Goal: Transaction & Acquisition: Purchase product/service

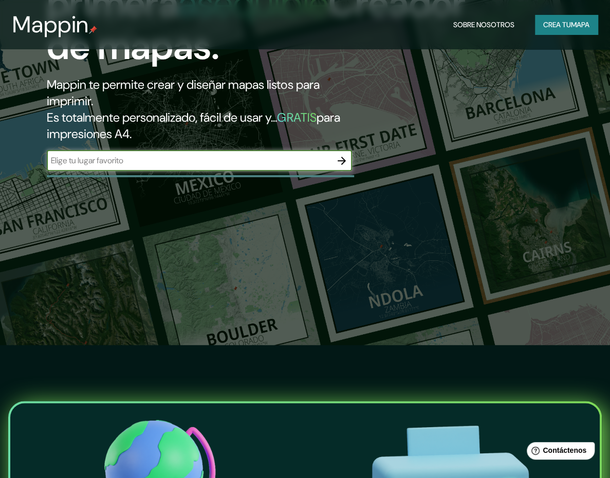
scroll to position [154, 0]
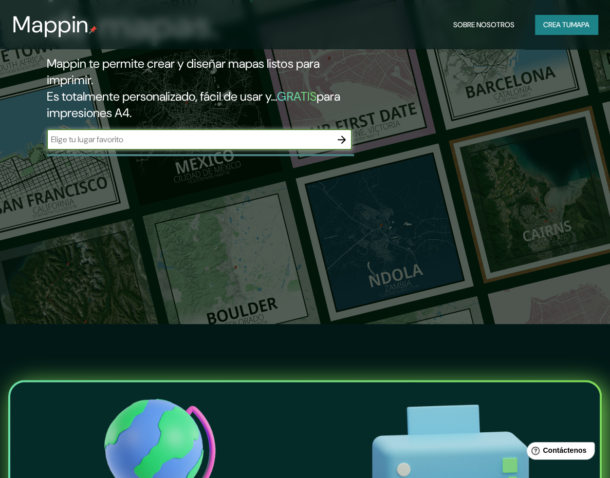
click at [164, 142] on input "text" at bounding box center [189, 140] width 285 height 12
click at [96, 139] on input "[GEOGRAPHIC_DATA]" at bounding box center [189, 140] width 285 height 12
type input "[GEOGRAPHIC_DATA][PERSON_NAME]"
click at [344, 140] on icon "button" at bounding box center [341, 140] width 12 height 12
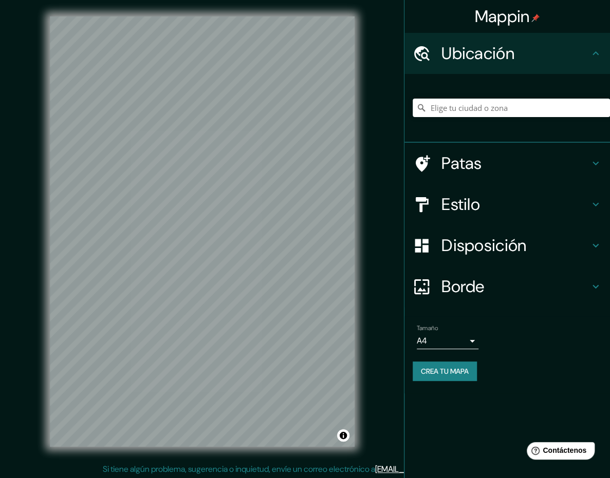
click at [593, 163] on icon at bounding box center [595, 164] width 6 height 4
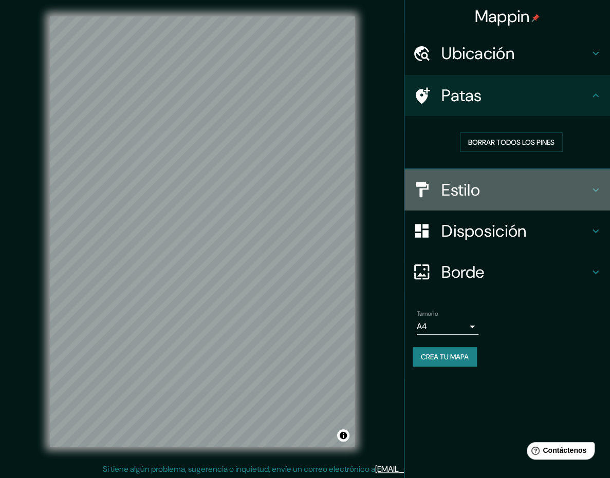
click at [592, 193] on icon at bounding box center [595, 190] width 12 height 12
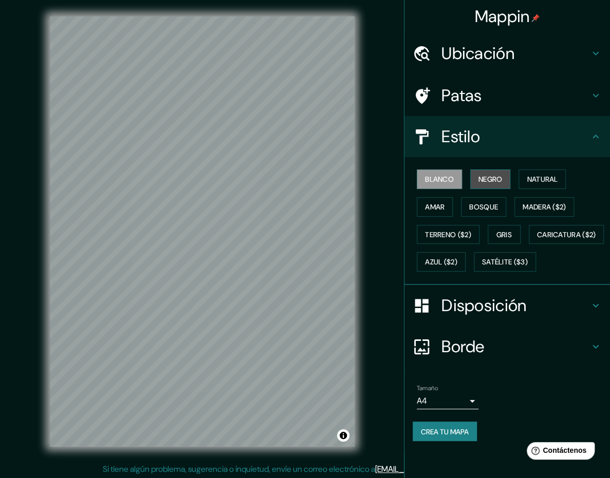
click at [486, 178] on font "Negro" at bounding box center [490, 179] width 24 height 9
click at [439, 182] on font "Blanco" at bounding box center [439, 179] width 29 height 9
click at [279, 241] on div at bounding box center [278, 238] width 8 height 8
click at [276, 237] on div at bounding box center [278, 238] width 8 height 8
click at [512, 234] on font "Gris" at bounding box center [503, 234] width 15 height 9
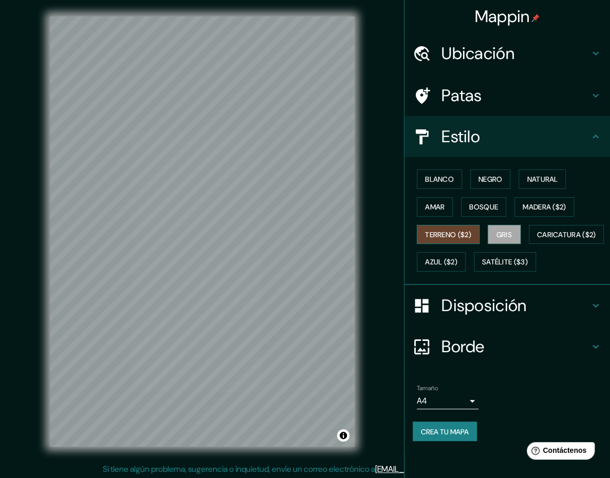
click at [455, 231] on font "Terreno ($2)" at bounding box center [448, 234] width 46 height 9
click at [537, 241] on font "Caricatura ($2)" at bounding box center [566, 234] width 59 height 13
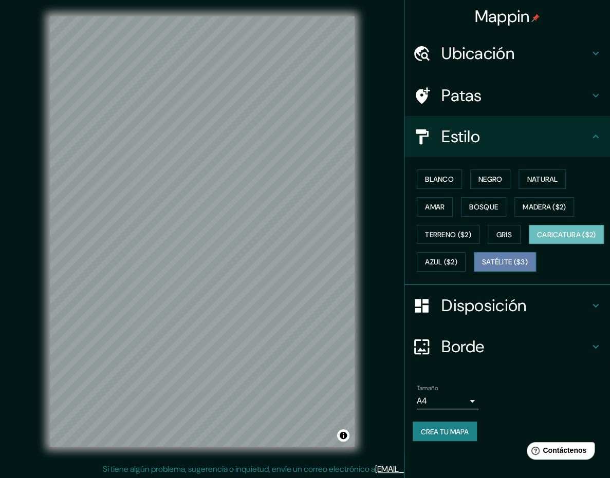
click at [482, 267] on font "Satélite ($3)" at bounding box center [505, 262] width 46 height 9
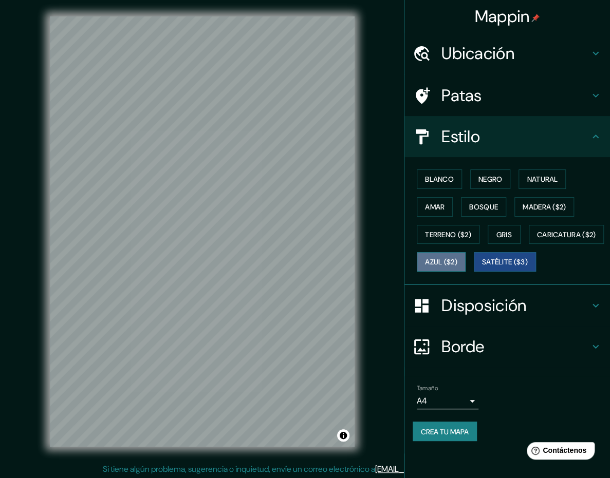
click at [457, 263] on font "Azul ($2)" at bounding box center [441, 262] width 32 height 9
click at [552, 316] on h4 "Disposición" at bounding box center [515, 305] width 148 height 21
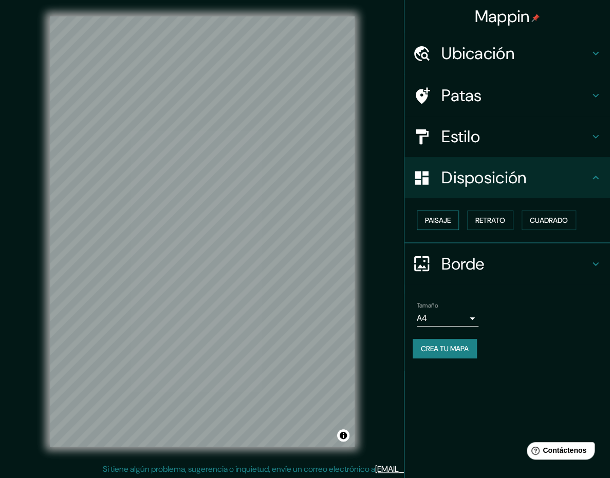
click at [420, 220] on button "Paisaje" at bounding box center [438, 221] width 42 height 20
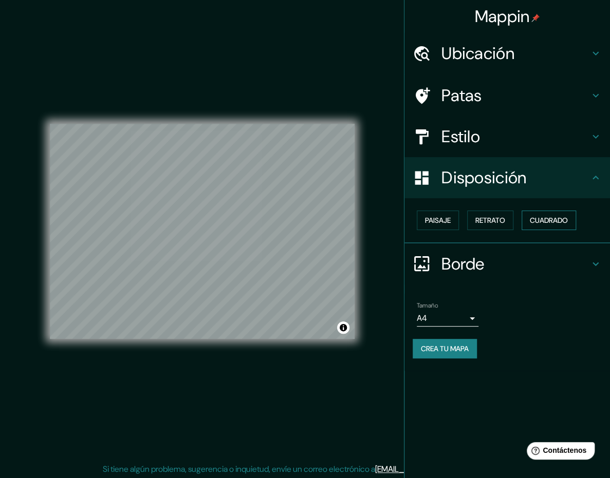
click at [548, 221] on font "Cuadrado" at bounding box center [549, 220] width 38 height 9
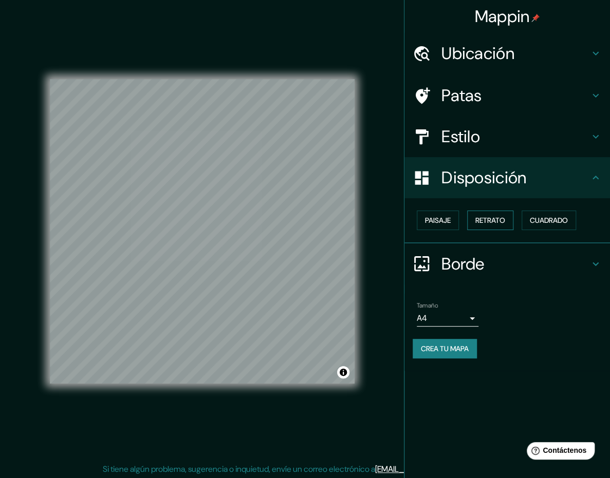
click at [492, 218] on font "Retrato" at bounding box center [490, 220] width 30 height 9
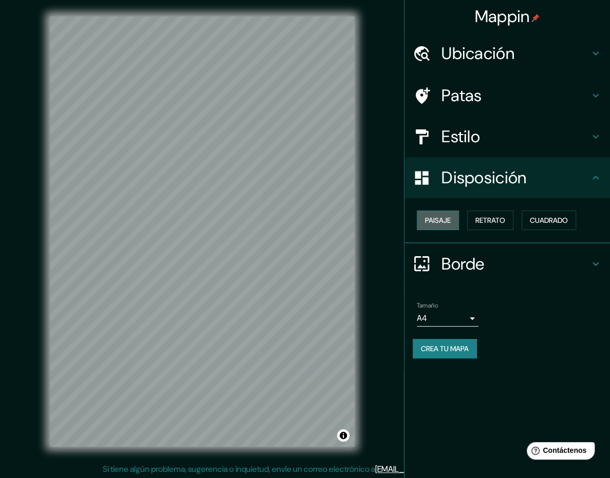
click at [434, 226] on font "Paisaje" at bounding box center [438, 220] width 26 height 13
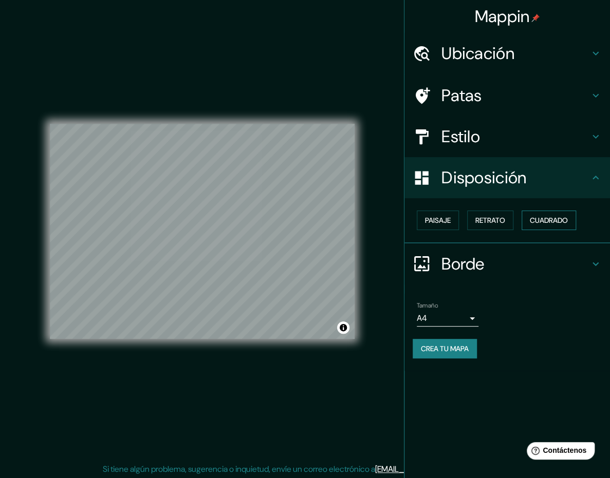
click at [548, 223] on font "Cuadrado" at bounding box center [549, 220] width 38 height 9
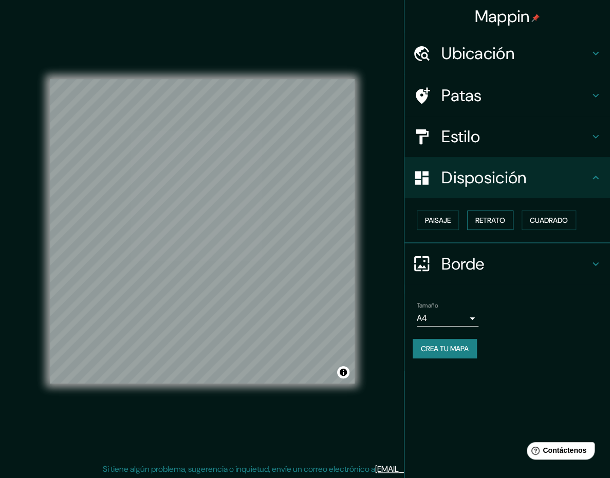
click at [500, 216] on font "Retrato" at bounding box center [490, 220] width 30 height 9
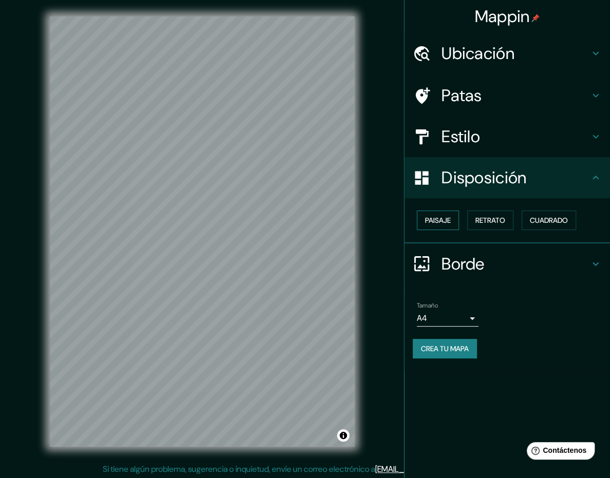
click at [441, 223] on font "Paisaje" at bounding box center [438, 220] width 26 height 9
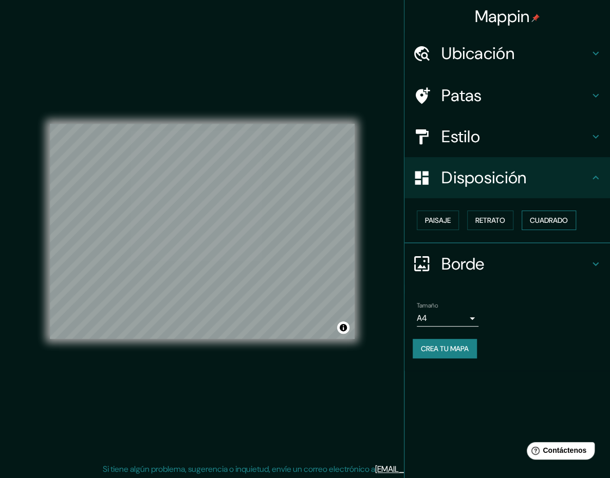
click at [551, 219] on font "Cuadrado" at bounding box center [549, 220] width 38 height 9
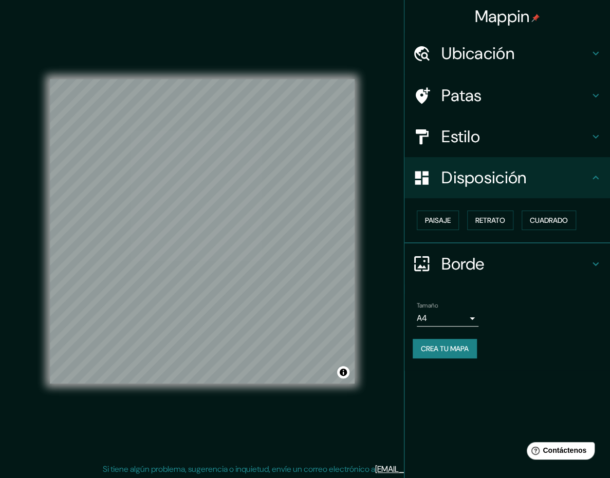
scroll to position [1, 0]
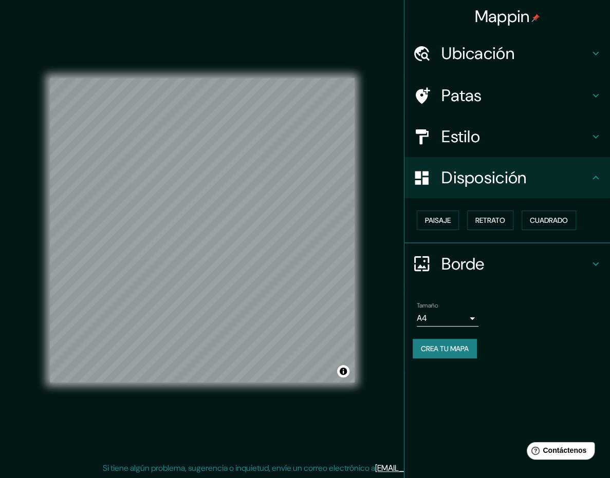
click at [469, 317] on body "Mappin Ubicación Patas Estilo Disposición Paisaje Retrato Cuadrado Borde Elige …" at bounding box center [305, 238] width 610 height 478
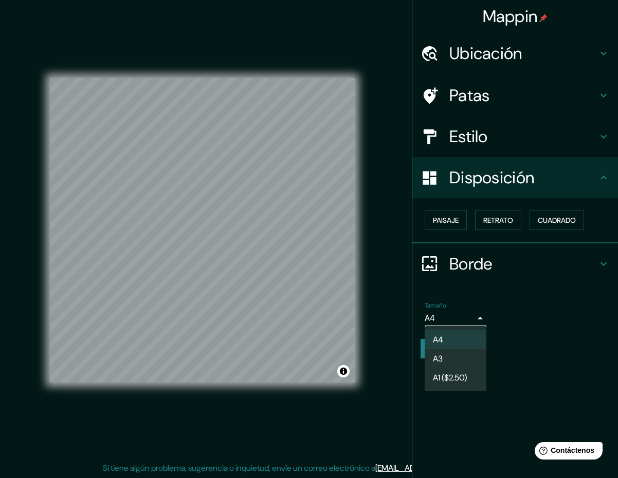
click at [455, 363] on li "A3" at bounding box center [455, 358] width 62 height 19
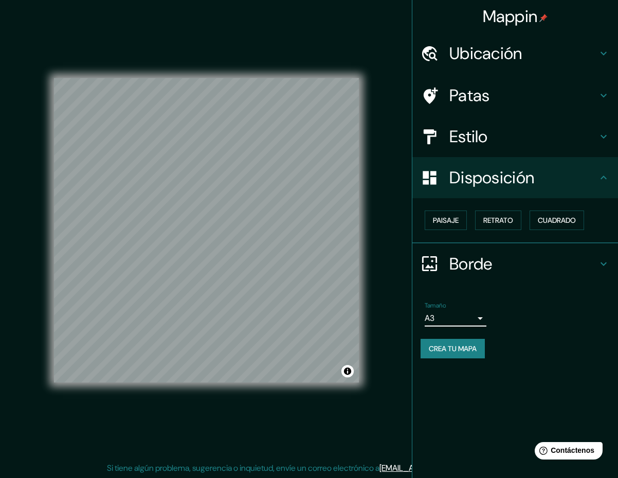
click at [468, 315] on body "Mappin Ubicación Patas Estilo Disposición Paisaje Retrato Cuadrado Borde Elige …" at bounding box center [309, 238] width 618 height 478
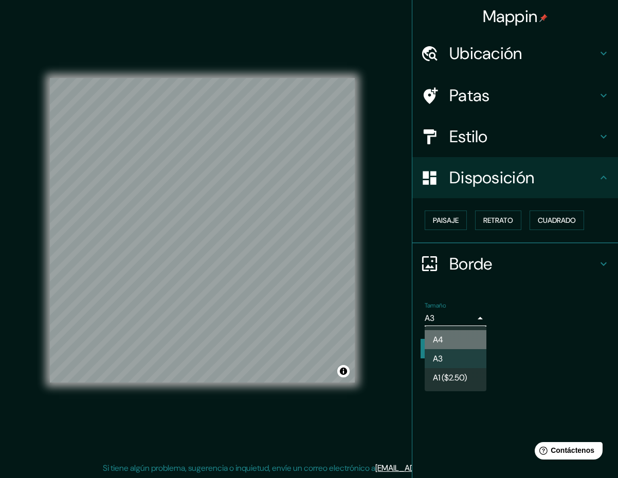
click at [453, 338] on li "A4" at bounding box center [455, 339] width 62 height 19
type input "single"
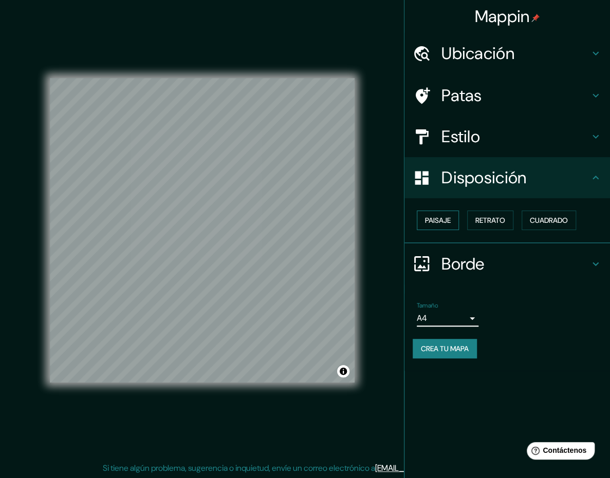
click at [438, 223] on font "Paisaje" at bounding box center [438, 220] width 26 height 9
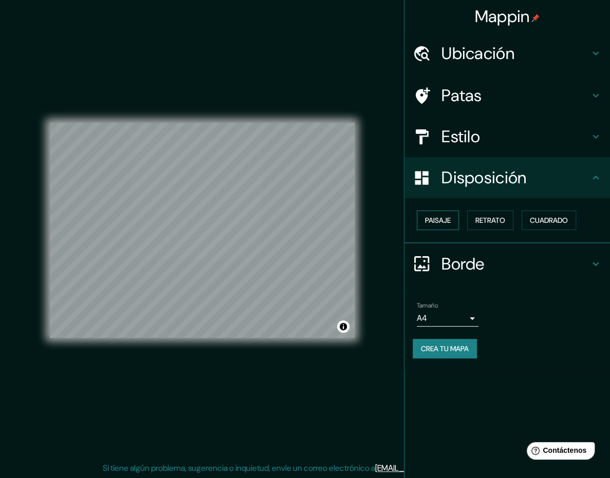
click at [438, 225] on font "Paisaje" at bounding box center [438, 220] width 26 height 9
click at [513, 219] on button "Retrato" at bounding box center [490, 221] width 46 height 20
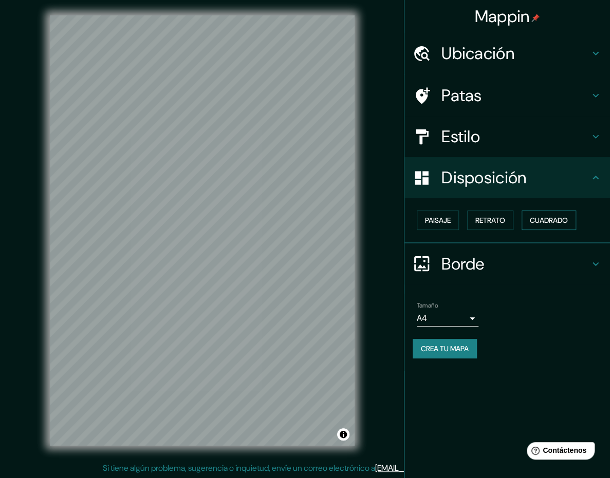
click at [573, 217] on button "Cuadrado" at bounding box center [548, 221] width 54 height 20
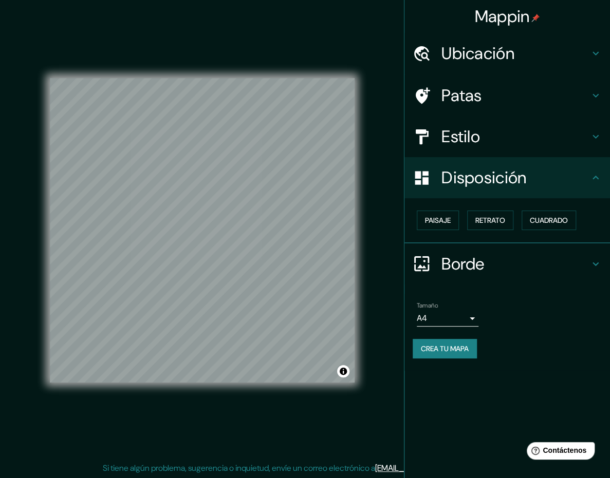
click at [570, 147] on div "Estilo" at bounding box center [507, 136] width 206 height 41
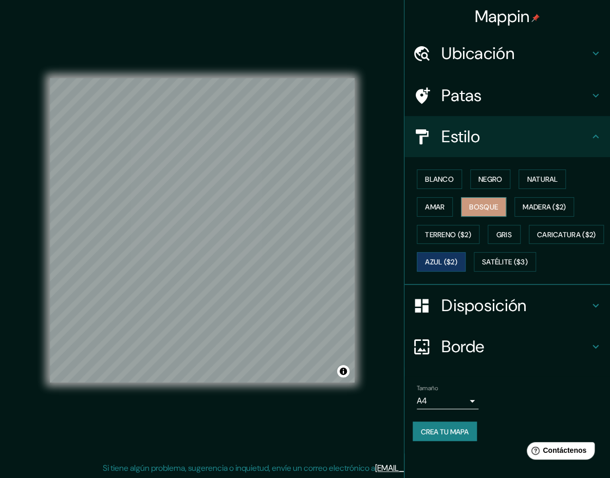
click at [492, 203] on font "Bosque" at bounding box center [483, 206] width 29 height 9
click at [482, 267] on font "Satélite ($3)" at bounding box center [505, 262] width 46 height 9
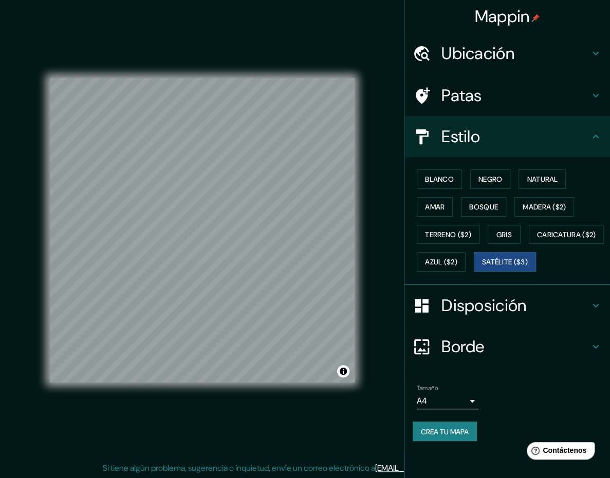
click at [528, 357] on h4 "Borde" at bounding box center [515, 347] width 148 height 21
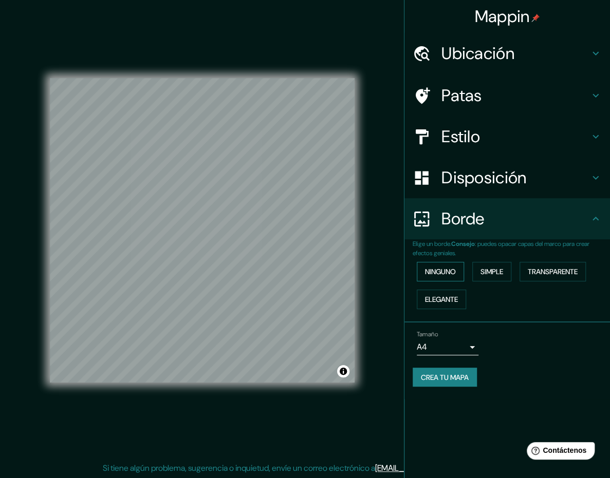
click at [449, 268] on font "Ninguno" at bounding box center [440, 271] width 31 height 9
click at [501, 273] on font "Simple" at bounding box center [491, 271] width 23 height 9
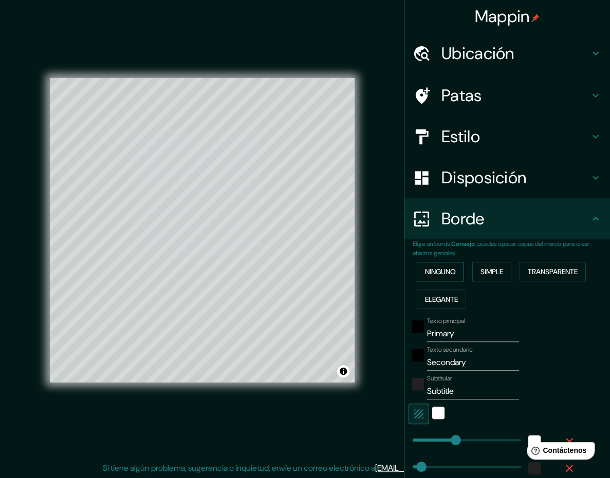
click at [443, 270] on font "Ninguno" at bounding box center [440, 271] width 31 height 9
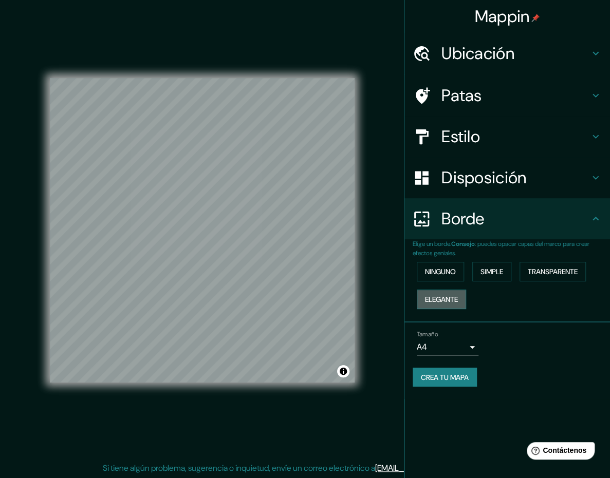
click at [454, 298] on font "Elegante" at bounding box center [441, 299] width 33 height 9
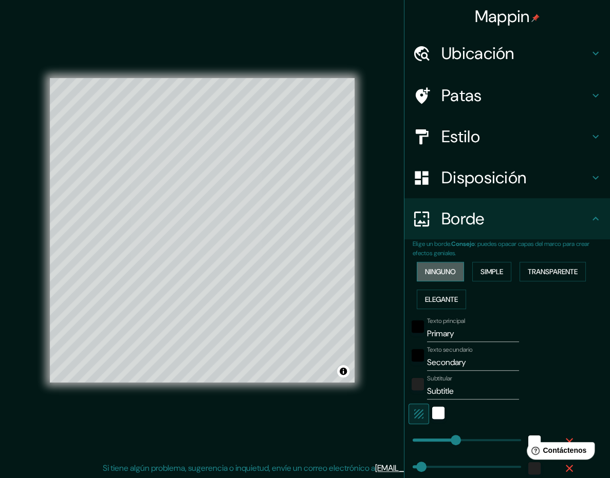
click at [432, 272] on font "Ninguno" at bounding box center [440, 271] width 31 height 9
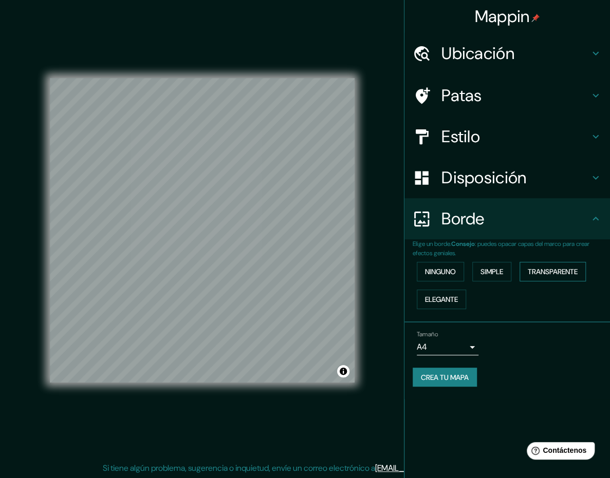
click at [548, 269] on font "Transparente" at bounding box center [553, 271] width 50 height 9
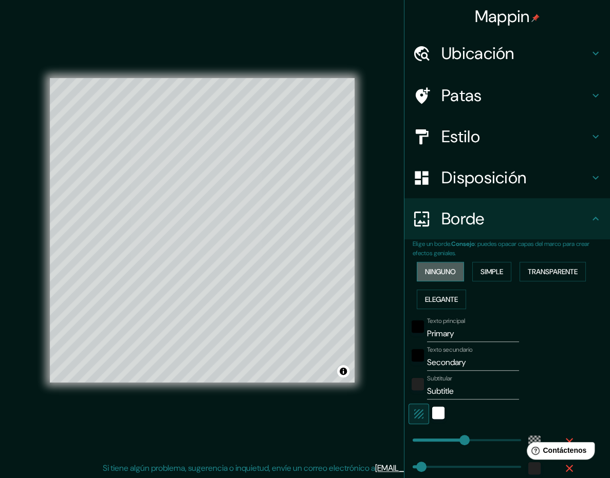
click at [436, 270] on font "Ninguno" at bounding box center [440, 271] width 31 height 9
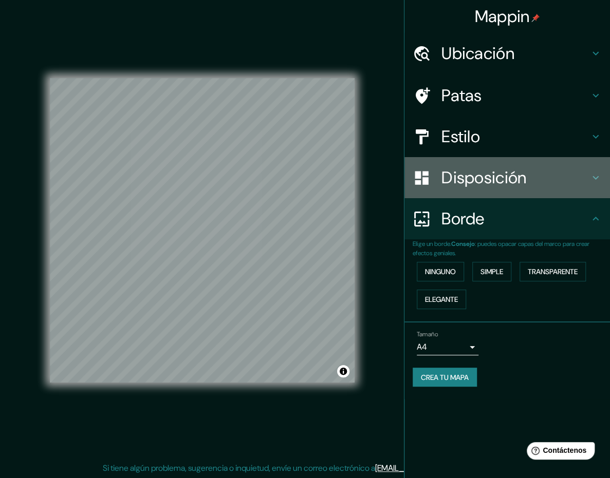
click at [537, 179] on h4 "Disposición" at bounding box center [515, 177] width 148 height 21
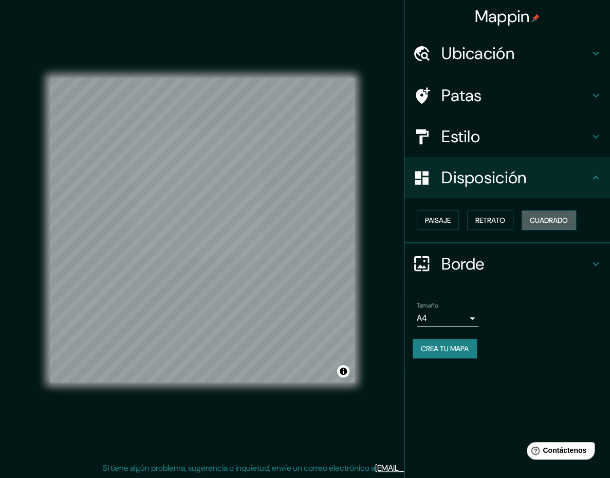
click at [552, 220] on font "Cuadrado" at bounding box center [549, 220] width 38 height 9
drag, startPoint x: 439, startPoint y: 222, endPoint x: 451, endPoint y: 228, distance: 13.6
click at [439, 222] on font "Paisaje" at bounding box center [438, 220] width 26 height 9
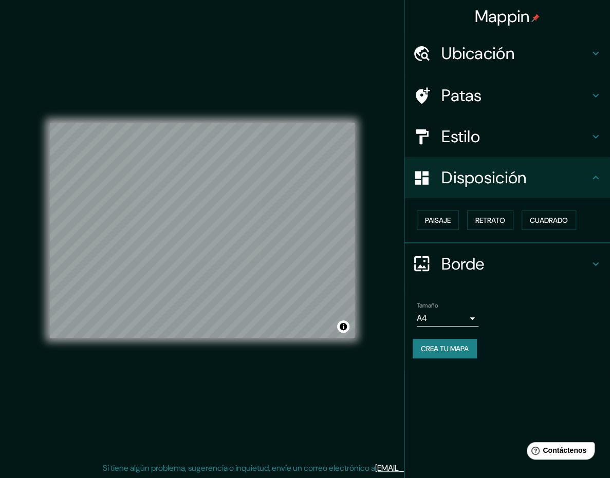
click at [460, 128] on font "Estilo" at bounding box center [460, 137] width 39 height 22
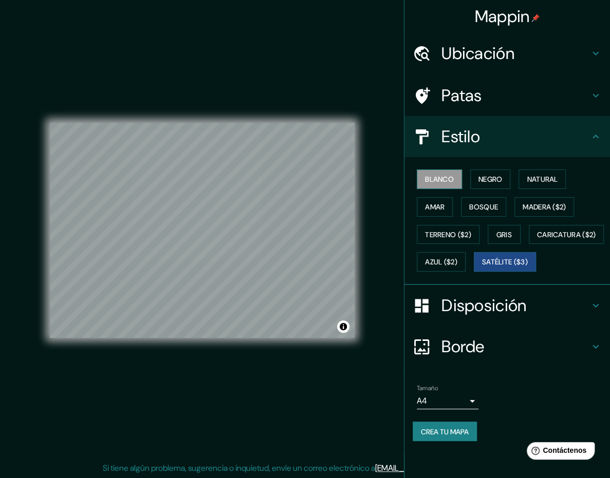
click at [439, 174] on font "Blanco" at bounding box center [439, 179] width 29 height 13
click at [547, 181] on font "Natural" at bounding box center [542, 179] width 31 height 9
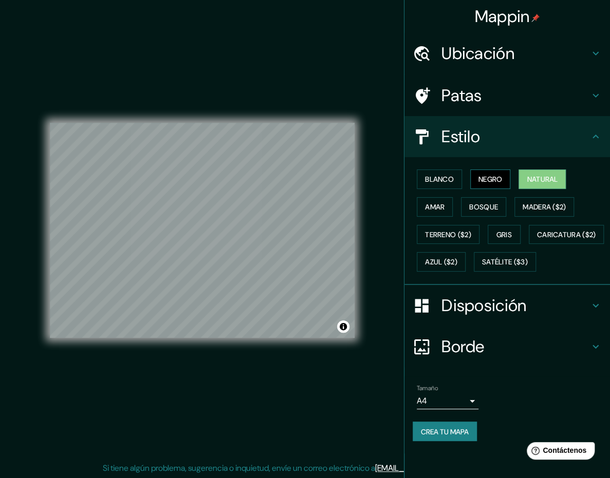
click at [505, 175] on button "Negro" at bounding box center [490, 180] width 41 height 20
click at [446, 230] on font "Terreno ($2)" at bounding box center [448, 234] width 46 height 9
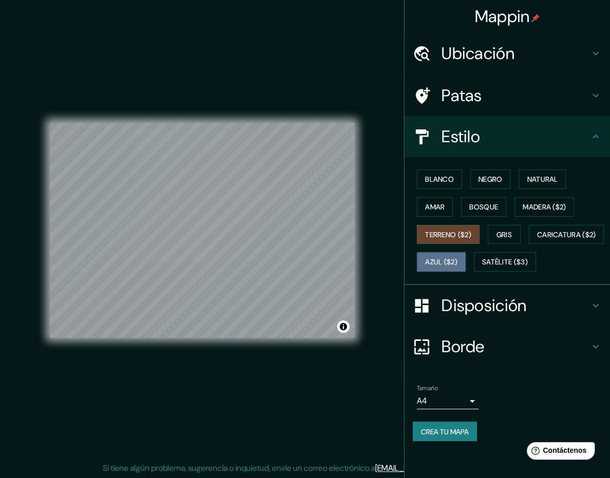
click at [457, 260] on font "Azul ($2)" at bounding box center [441, 262] width 32 height 9
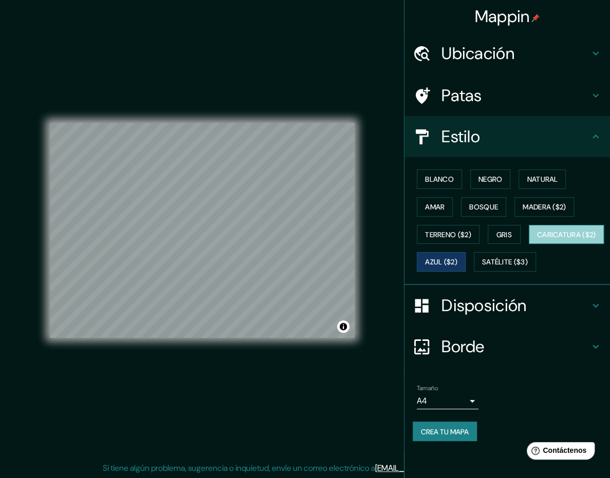
click at [537, 239] on font "Caricatura ($2)" at bounding box center [566, 234] width 59 height 9
click at [509, 236] on font "Gris" at bounding box center [503, 234] width 15 height 9
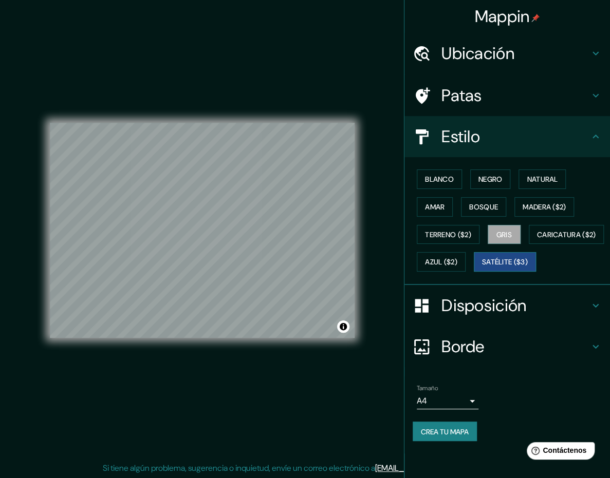
click at [482, 267] on font "Satélite ($3)" at bounding box center [505, 262] width 46 height 9
click at [537, 241] on font "Caricatura ($2)" at bounding box center [566, 234] width 59 height 13
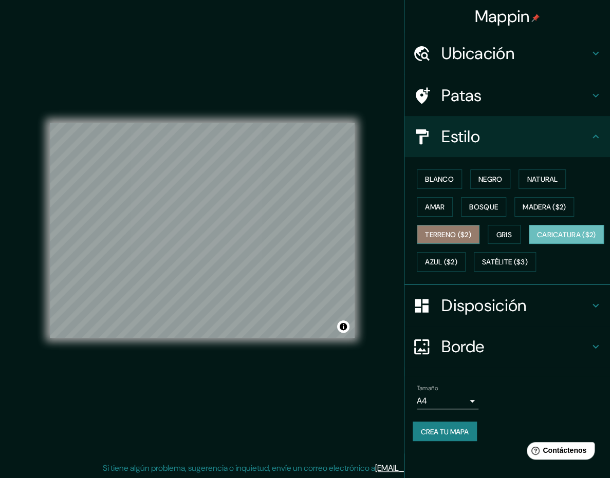
click at [451, 233] on font "Terreno ($2)" at bounding box center [448, 234] width 46 height 9
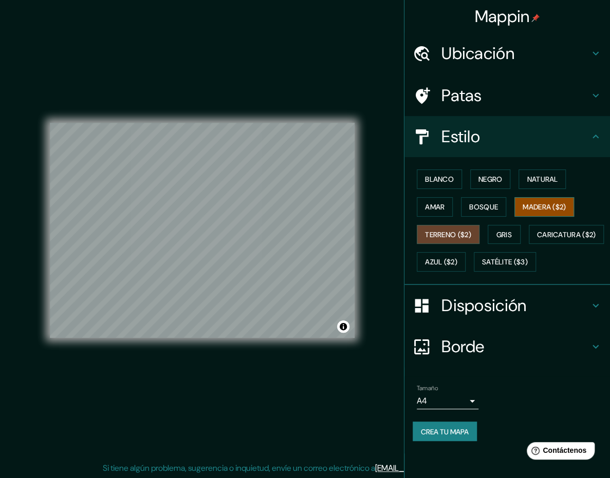
click at [543, 201] on font "Madera ($2)" at bounding box center [544, 206] width 43 height 13
click at [482, 197] on button "Bosque" at bounding box center [483, 207] width 45 height 20
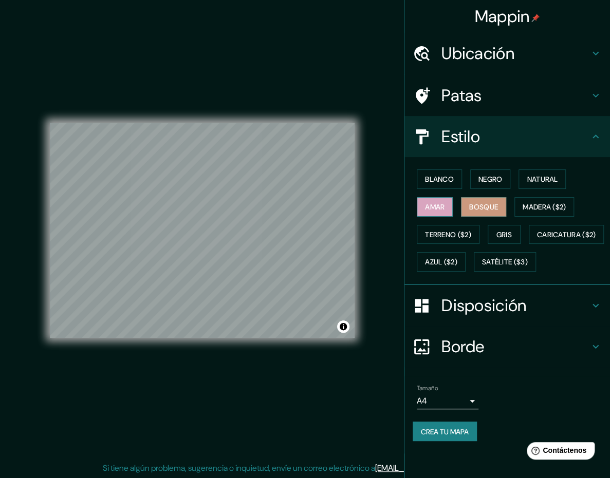
click at [444, 202] on font "Amar" at bounding box center [435, 206] width 20 height 9
click at [537, 184] on font "Natural" at bounding box center [542, 179] width 31 height 13
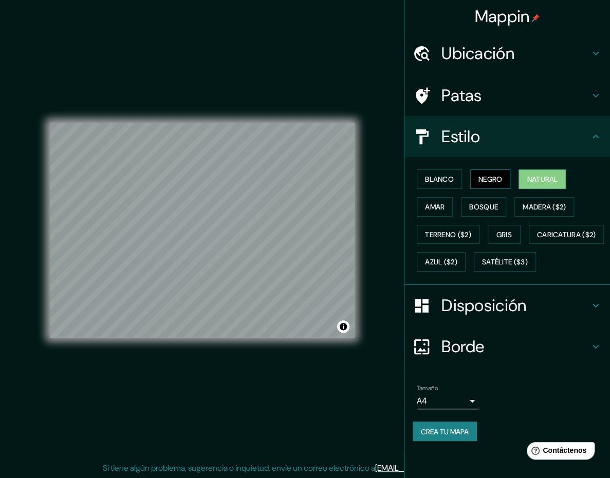
click at [493, 183] on font "Negro" at bounding box center [490, 179] width 24 height 9
click at [503, 316] on font "Disposición" at bounding box center [483, 306] width 85 height 22
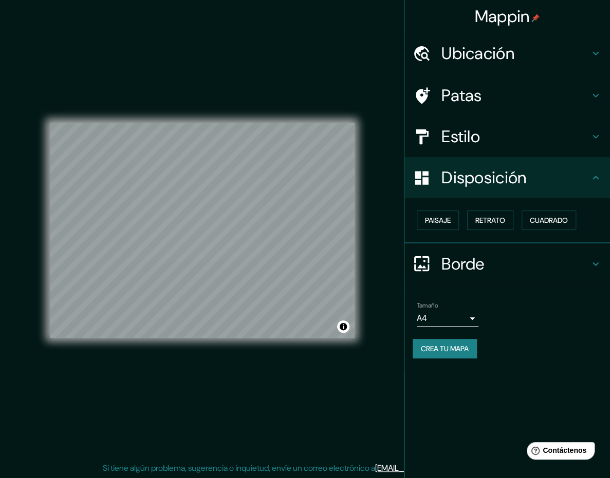
drag, startPoint x: 513, startPoint y: 252, endPoint x: 521, endPoint y: 254, distance: 8.5
click at [514, 252] on div "Borde" at bounding box center [507, 264] width 206 height 41
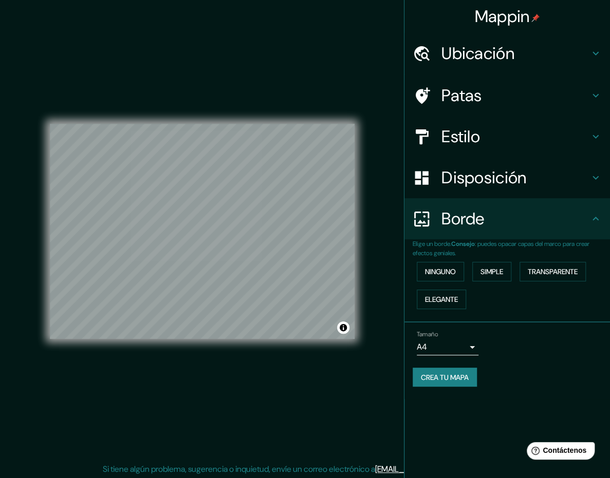
scroll to position [0, 0]
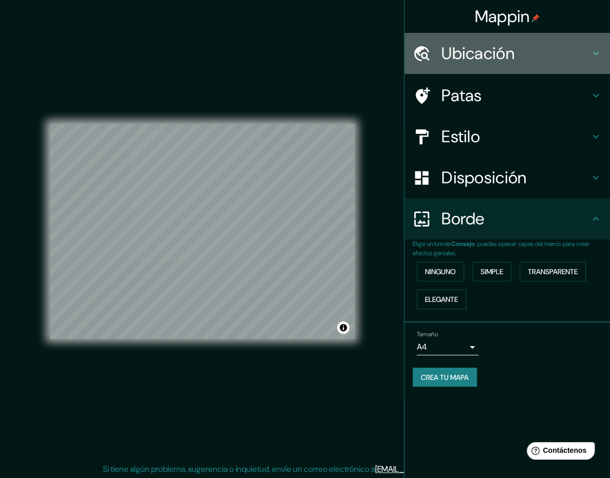
click at [567, 49] on h4 "Ubicación" at bounding box center [515, 53] width 148 height 21
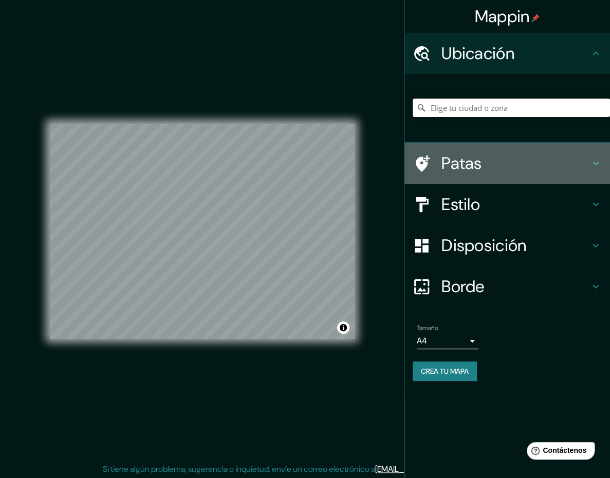
click at [492, 167] on h4 "Patas" at bounding box center [515, 163] width 148 height 21
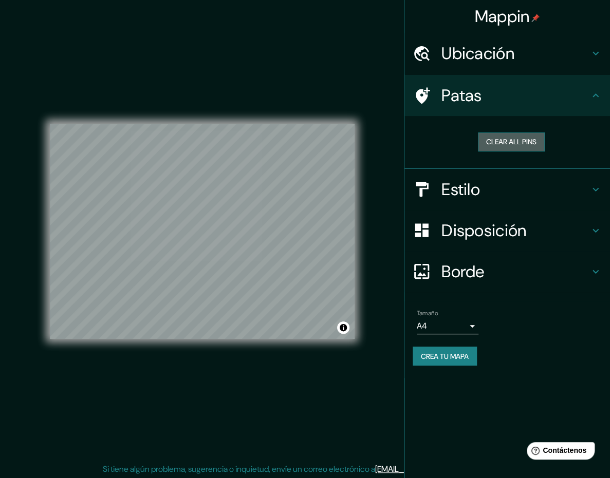
click at [515, 144] on button "Clear all pins" at bounding box center [511, 142] width 67 height 19
drag, startPoint x: 357, startPoint y: 195, endPoint x: 238, endPoint y: 248, distance: 129.5
click at [238, 248] on div at bounding box center [241, 245] width 8 height 8
